Goal: Find specific page/section: Find specific page/section

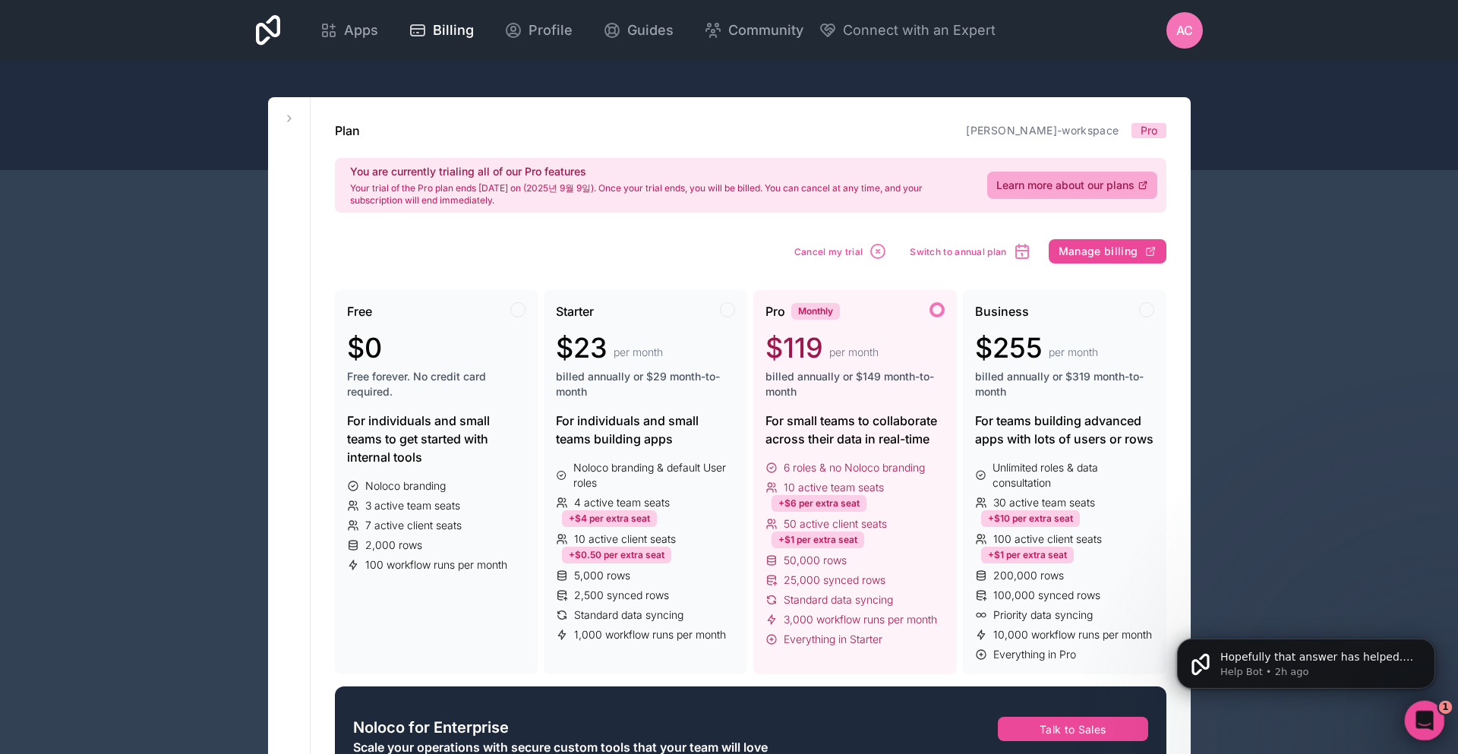
click at [1437, 722] on div "Open Intercom Messenger" at bounding box center [1423, 719] width 50 height 50
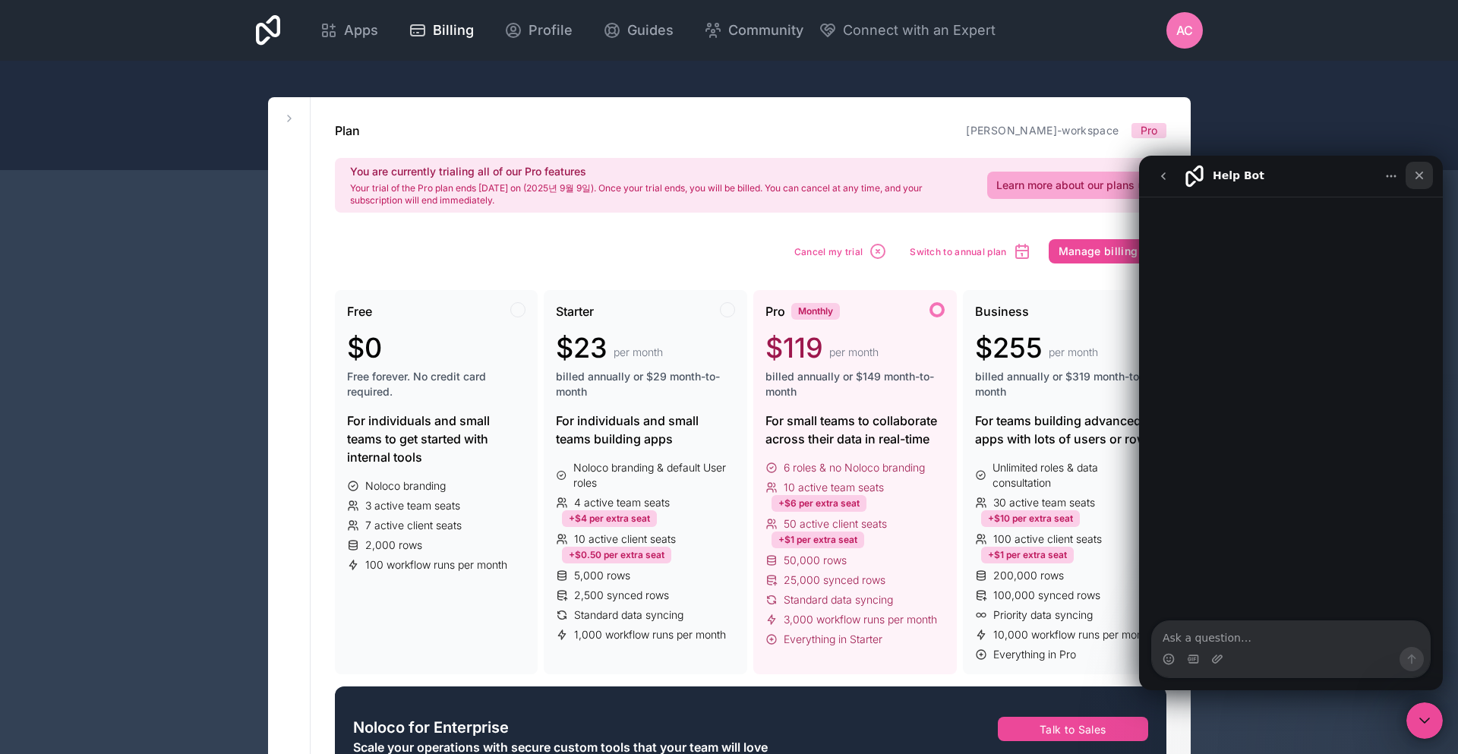
click at [1426, 176] on div "Close" at bounding box center [1419, 175] width 27 height 27
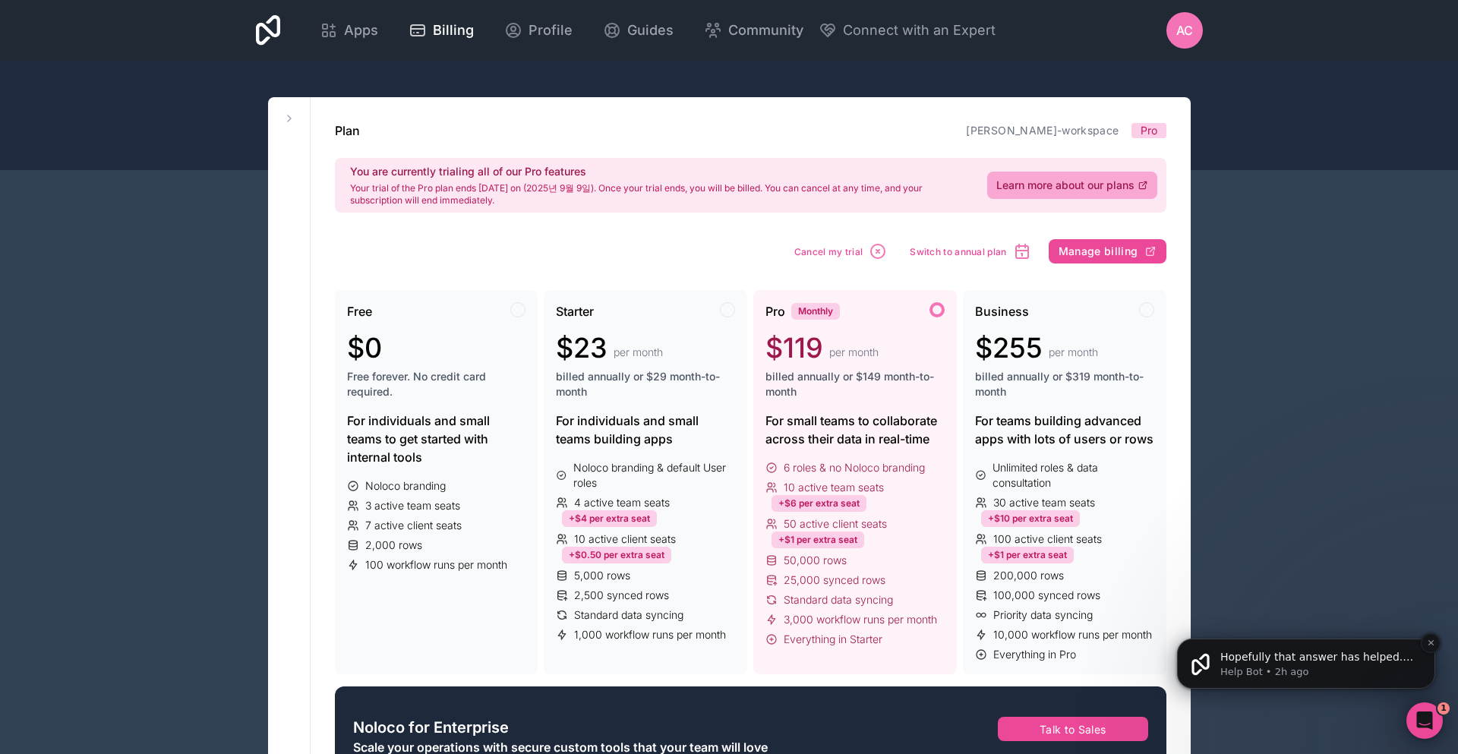
click at [1360, 665] on p "Help Bot • 2h ago" at bounding box center [1319, 672] width 196 height 14
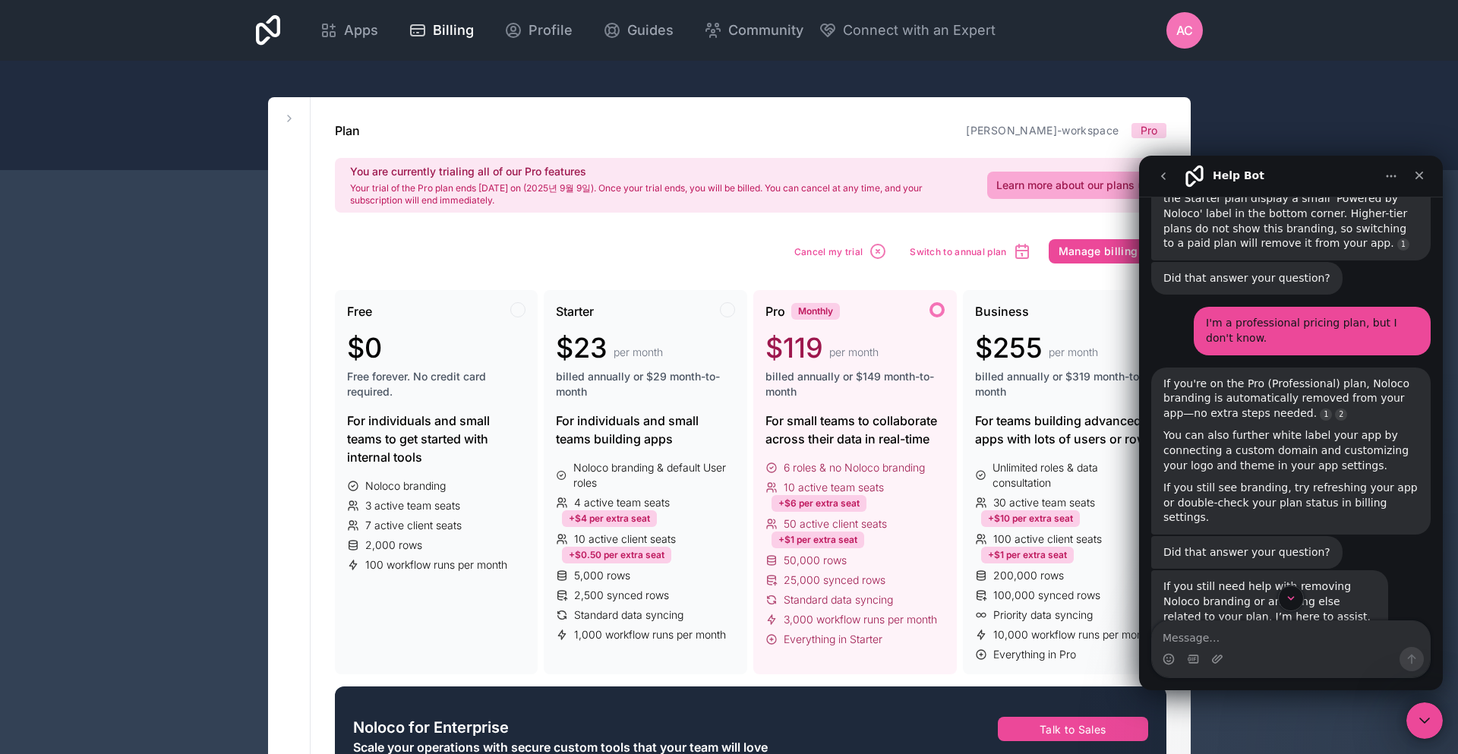
scroll to position [289, 0]
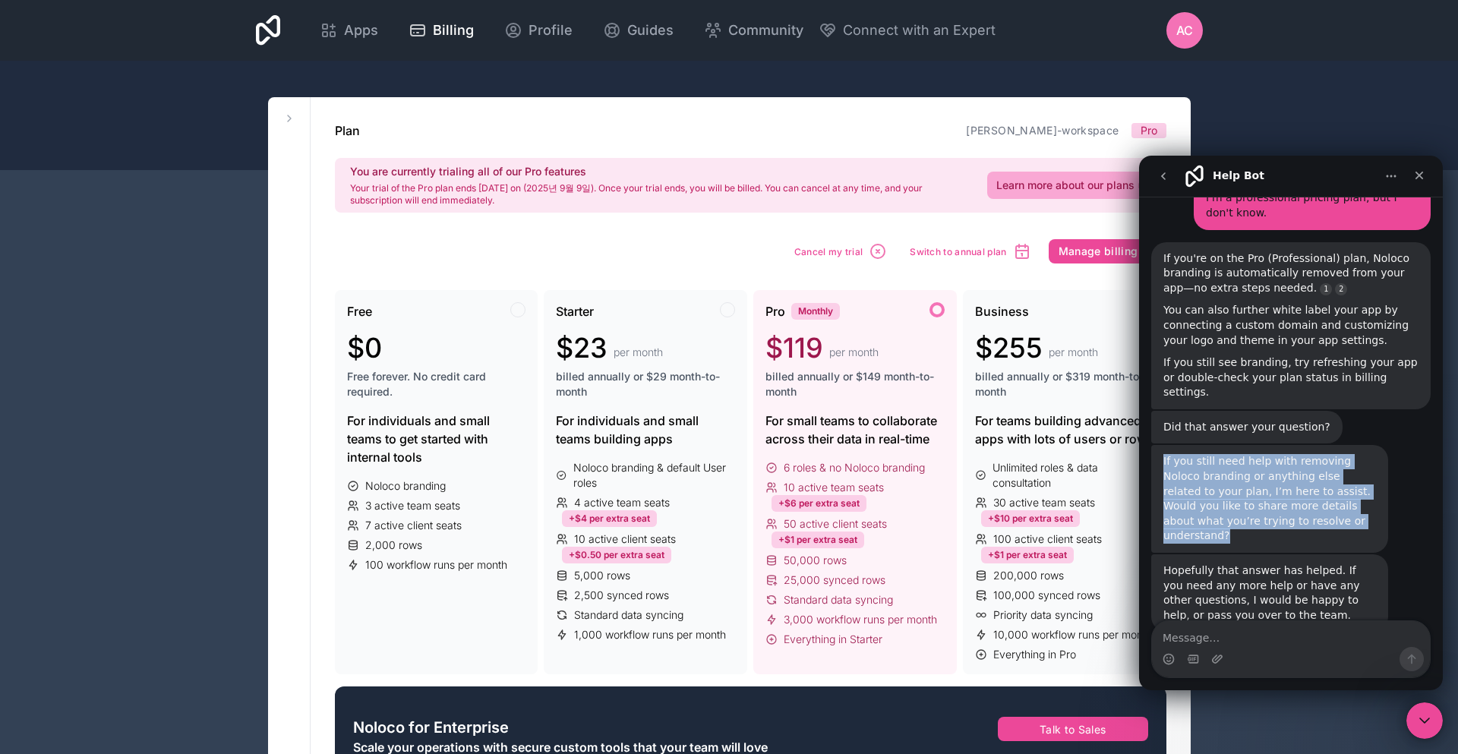
drag, startPoint x: 1281, startPoint y: 489, endPoint x: 1164, endPoint y: 435, distance: 128.8
click at [1164, 454] on div "If you still need help with removing Noloco branding or anything else related t…" at bounding box center [1270, 499] width 213 height 90
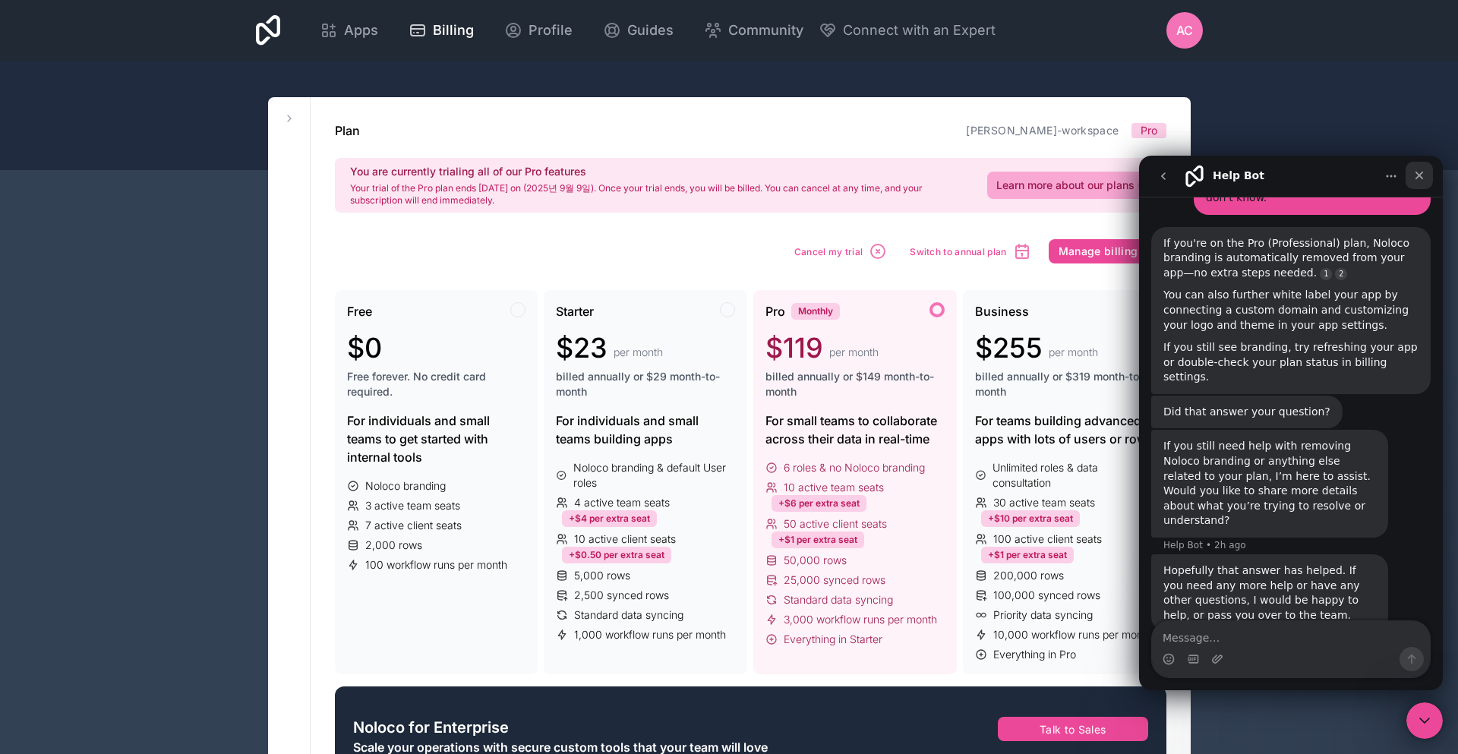
click at [1423, 175] on icon "Close" at bounding box center [1420, 175] width 12 height 12
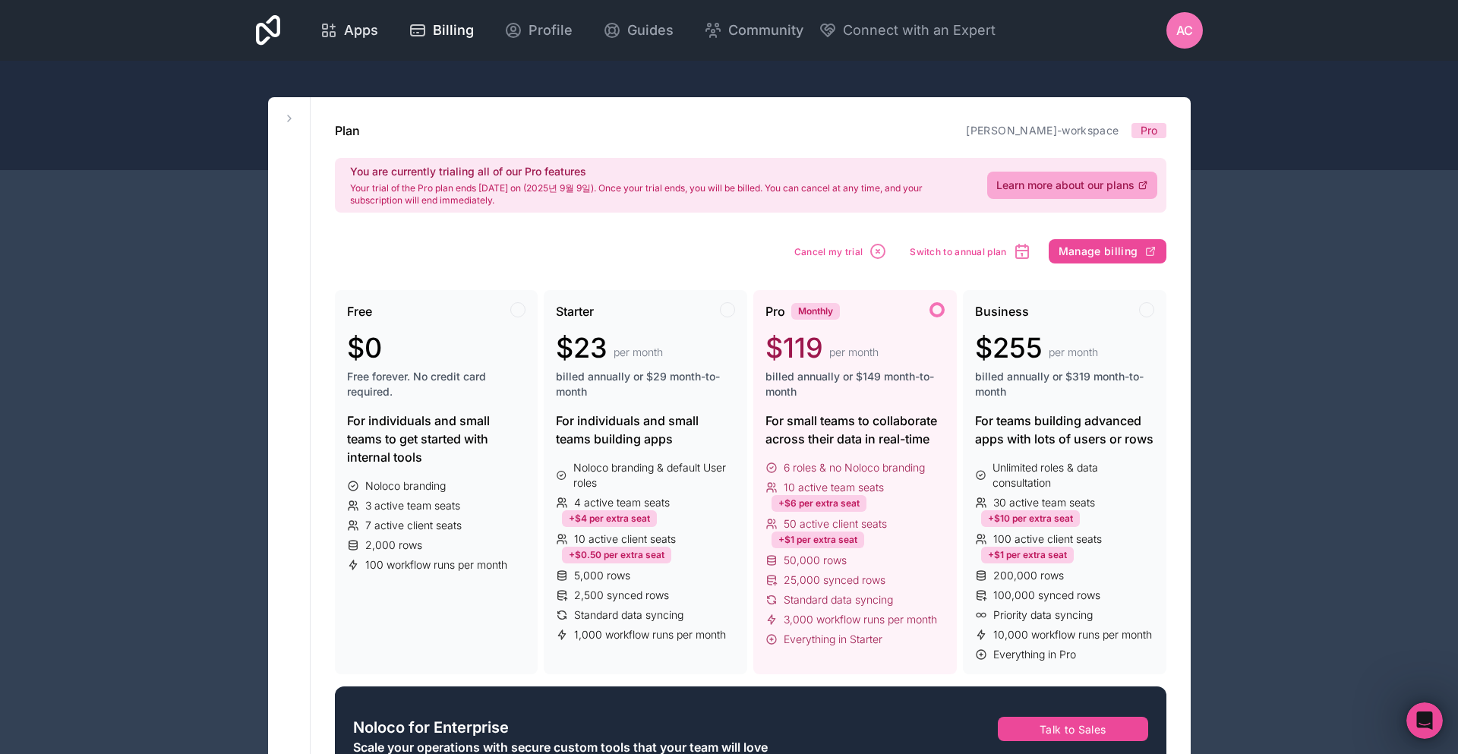
click at [355, 31] on span "Apps" at bounding box center [361, 30] width 34 height 21
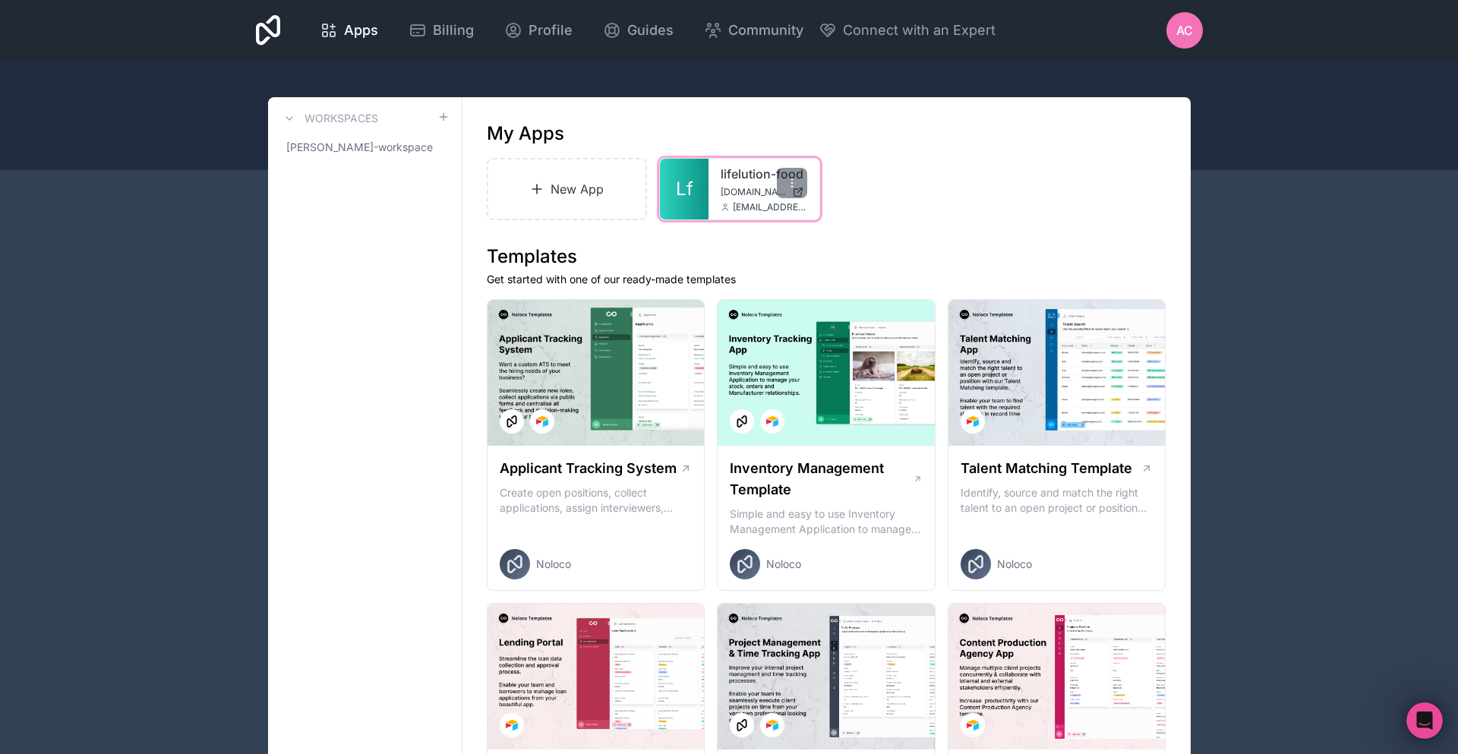
click at [769, 186] on span "[DOMAIN_NAME]" at bounding box center [753, 192] width 65 height 12
